Goal: Obtain resource: Obtain resource

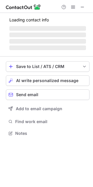
scroll to position [142, 93]
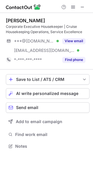
scroll to position [142, 93]
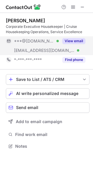
click at [81, 41] on button "View email" at bounding box center [74, 41] width 23 height 6
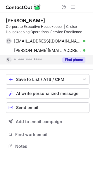
click at [74, 57] on button "Find phone" at bounding box center [74, 60] width 23 height 6
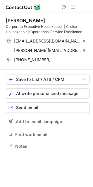
scroll to position [142, 93]
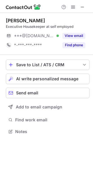
scroll to position [128, 93]
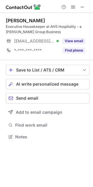
scroll to position [133, 93]
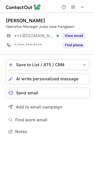
scroll to position [128, 93]
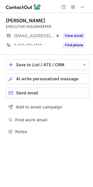
scroll to position [128, 93]
